Goal: Find specific page/section: Find specific page/section

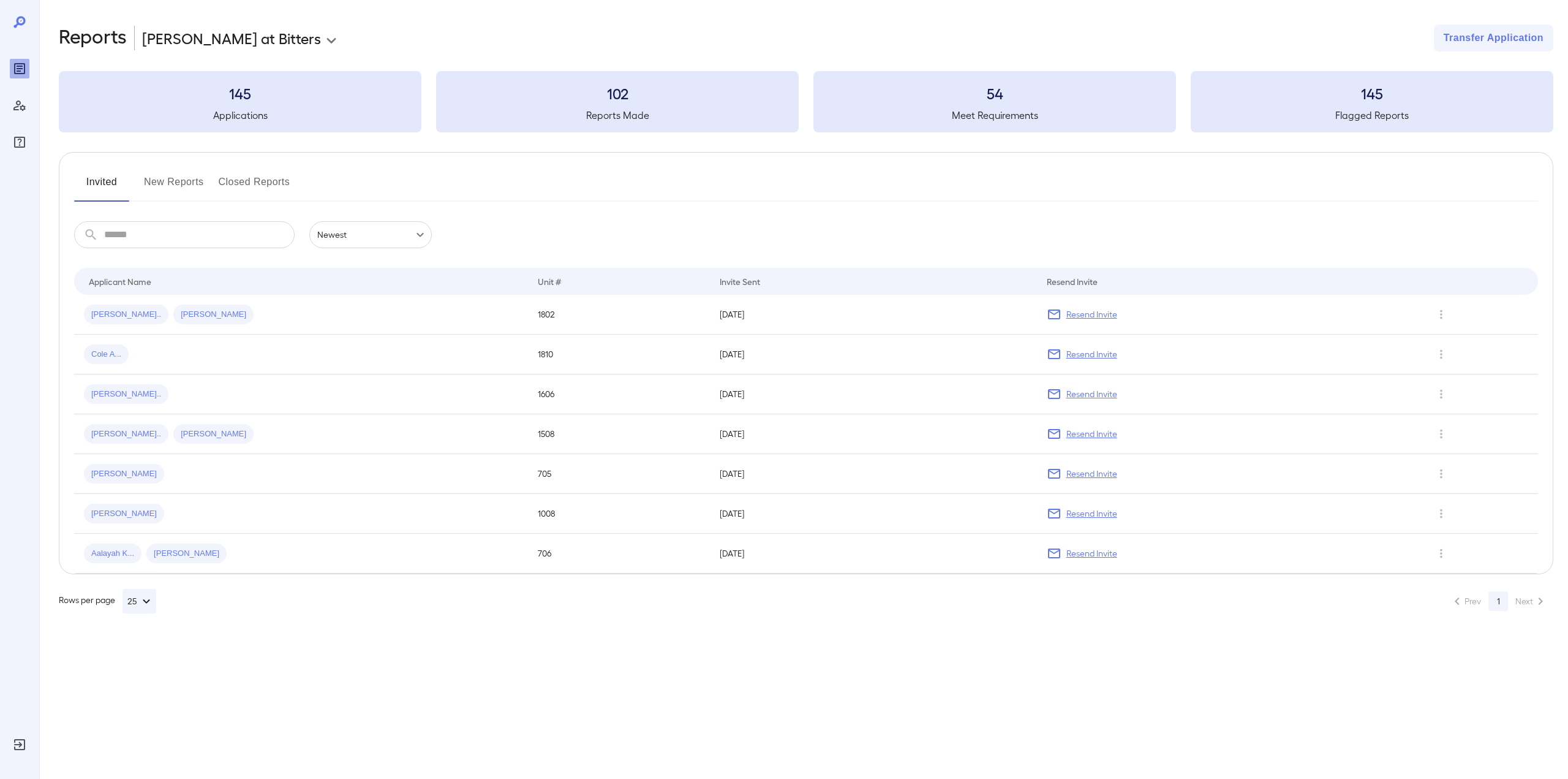
click at [180, 186] on button "New Reports" at bounding box center [174, 187] width 60 height 29
